Goal: Find specific page/section

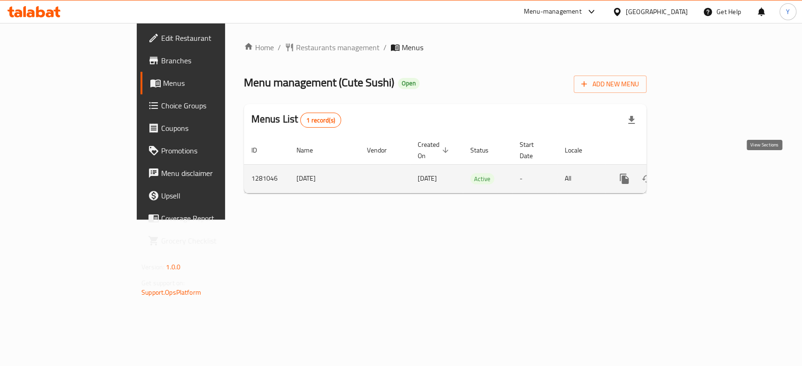
click at [697, 173] on icon "enhanced table" at bounding box center [691, 178] width 11 height 11
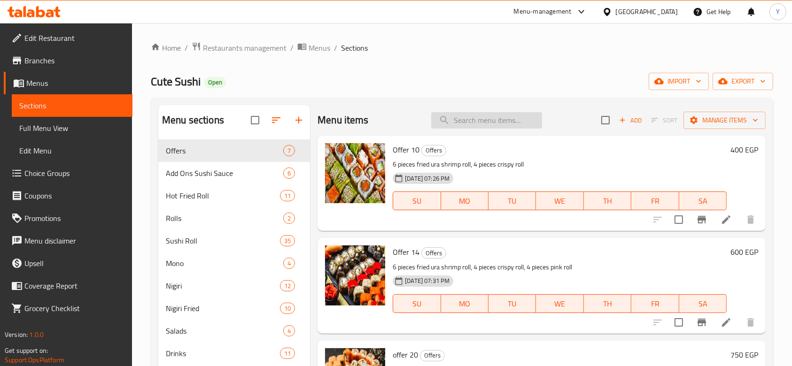
click at [496, 115] on input "search" at bounding box center [486, 120] width 111 height 16
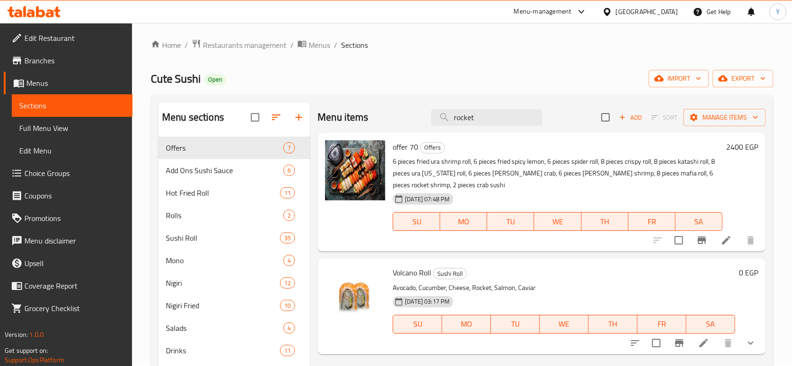
scroll to position [2, 0]
type input "r"
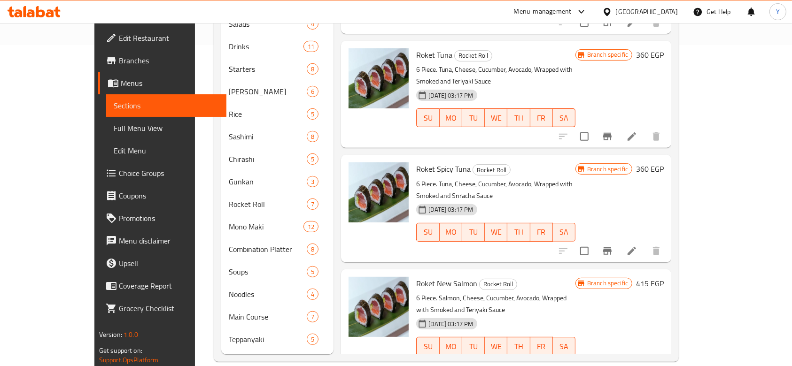
scroll to position [0, 0]
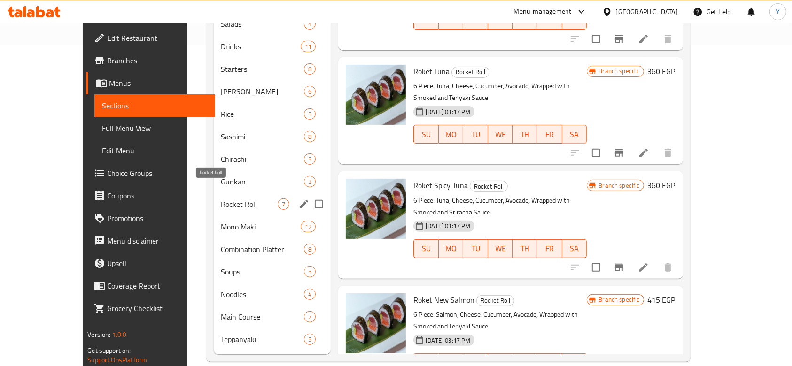
type input "روكيت"
click at [224, 199] on span "Rocket Roll" at bounding box center [249, 204] width 57 height 11
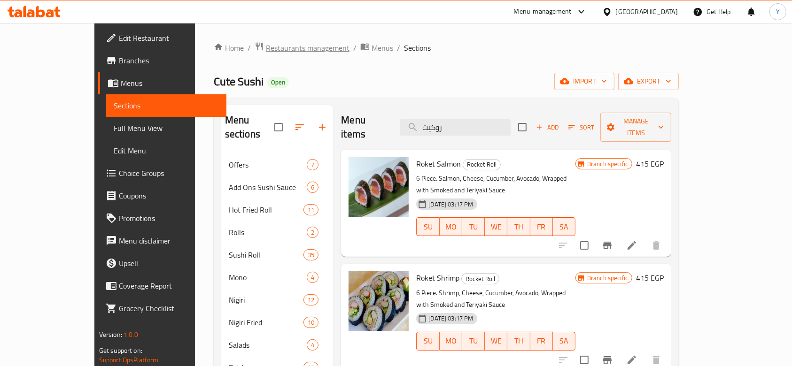
click at [266, 46] on span "Restaurants management" at bounding box center [308, 47] width 84 height 11
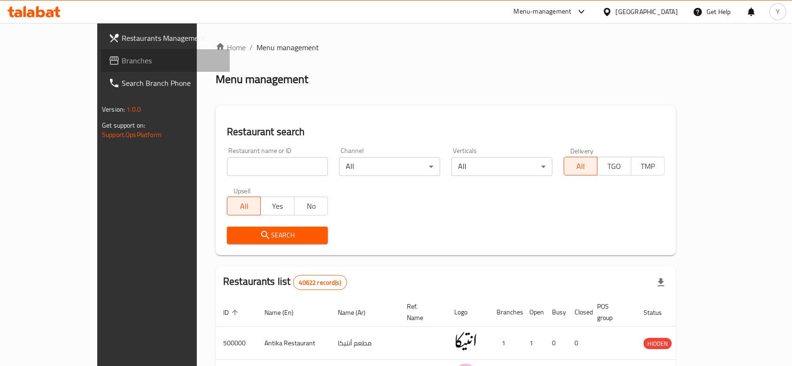
click at [122, 64] on span "Branches" at bounding box center [172, 60] width 100 height 11
